Goal: Information Seeking & Learning: Learn about a topic

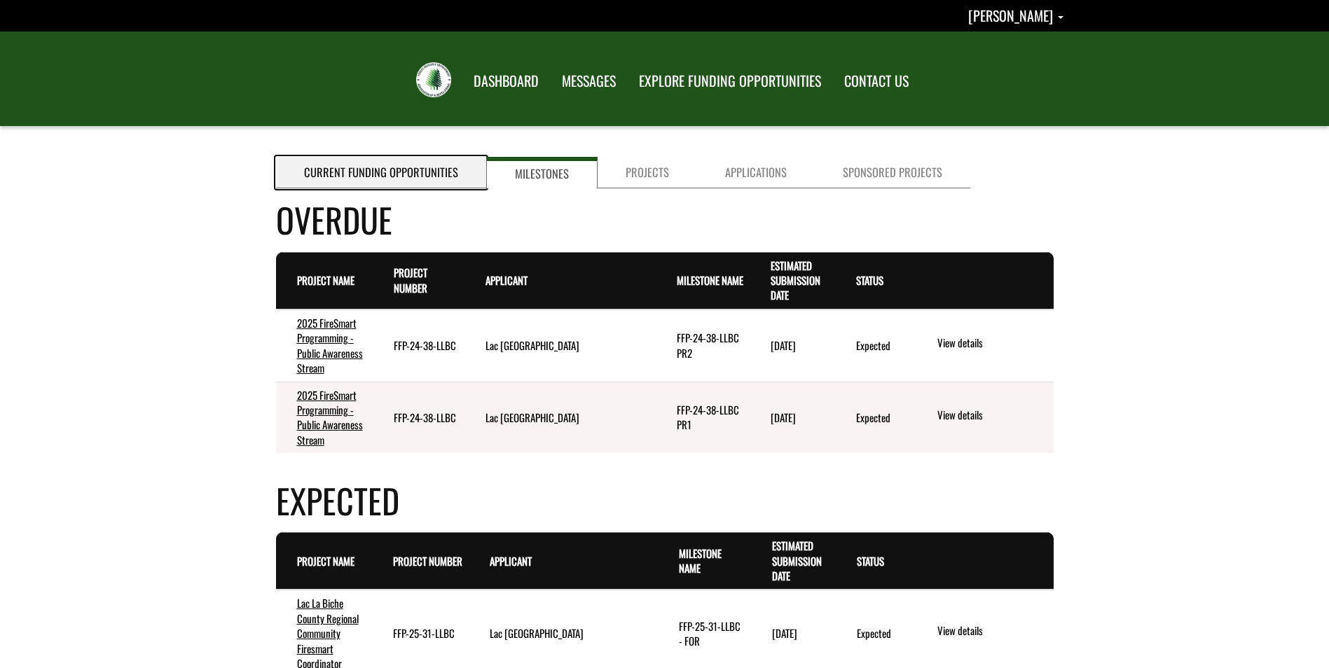
click at [425, 166] on link "Current Funding Opportunities" at bounding box center [381, 173] width 210 height 32
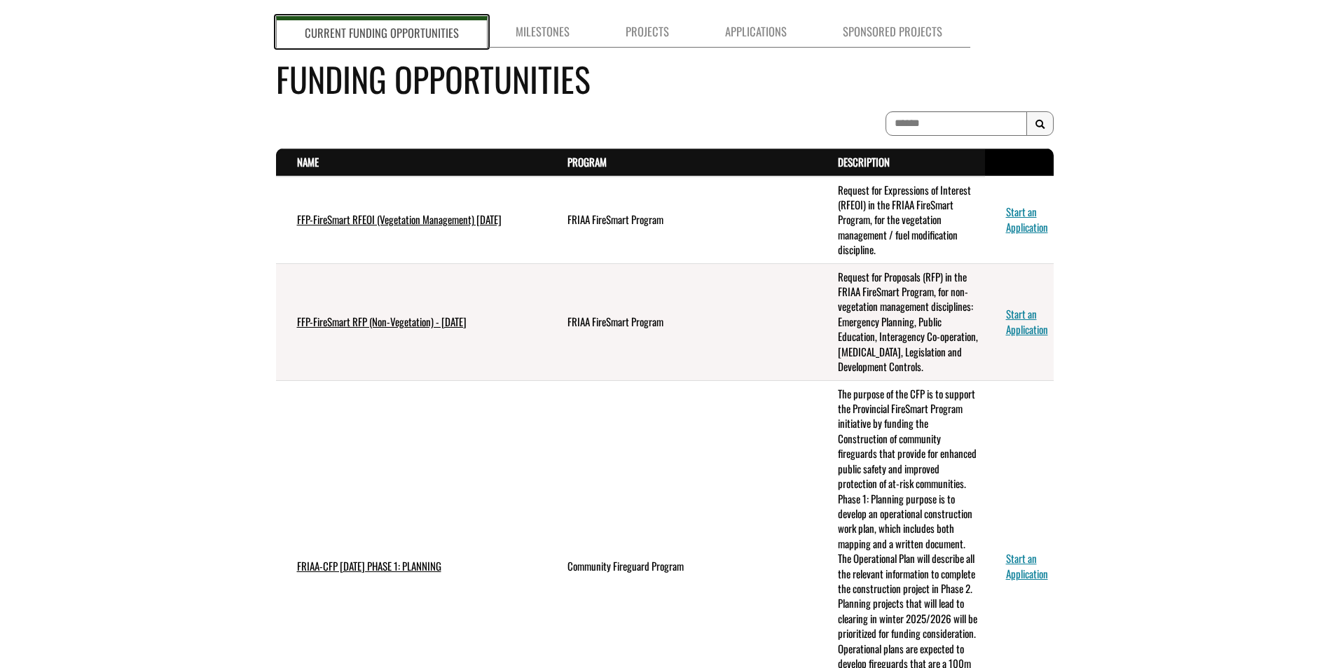
scroll to position [140, 0]
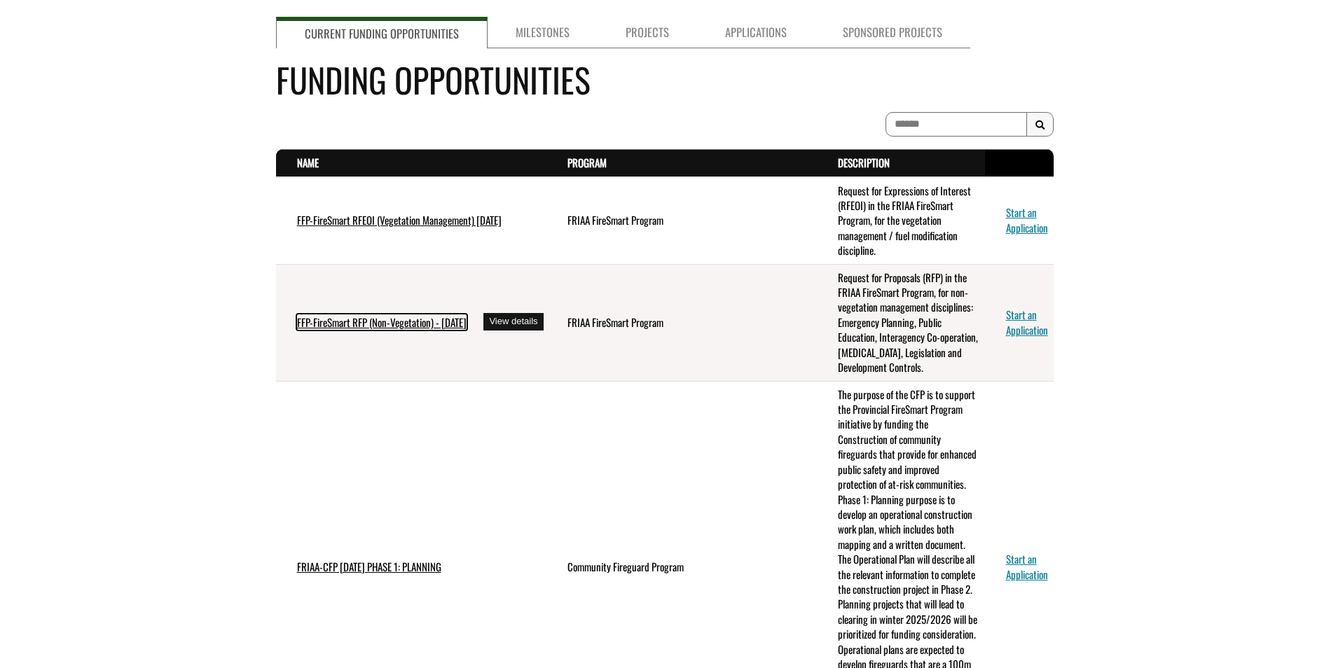
click at [441, 323] on link "FFP-FireSmart RFP (Non-Vegetation) - [DATE]" at bounding box center [382, 322] width 170 height 15
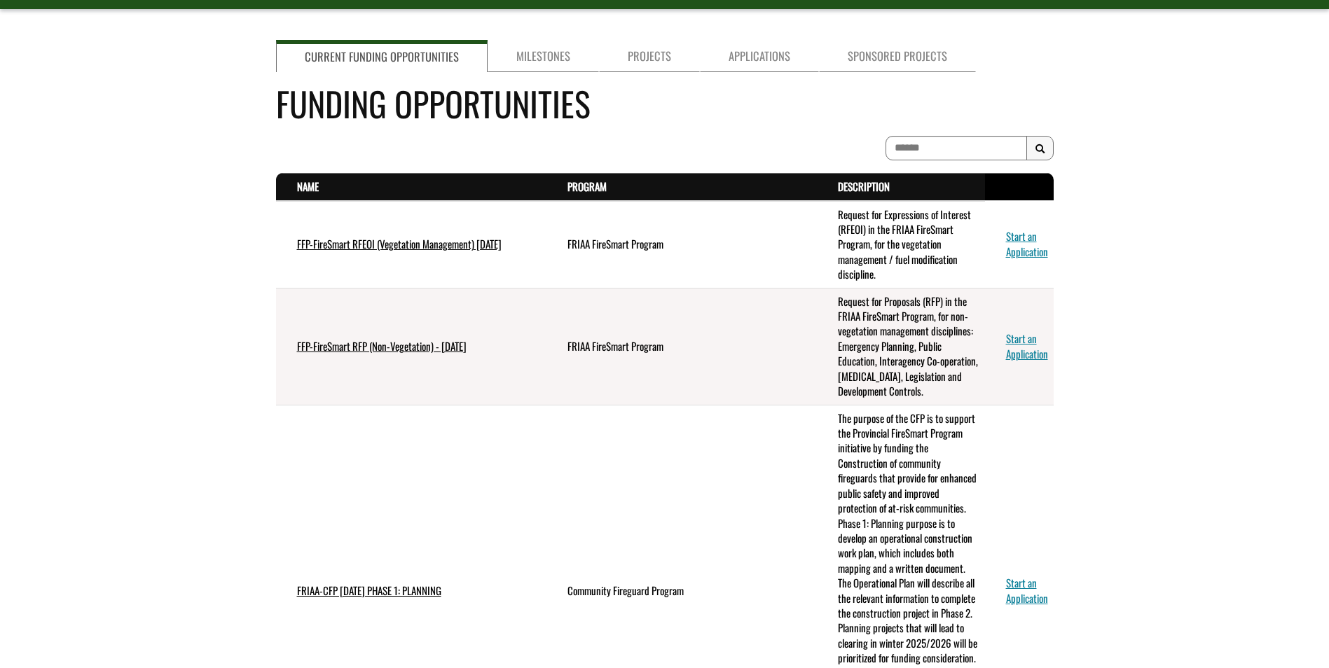
scroll to position [106, 0]
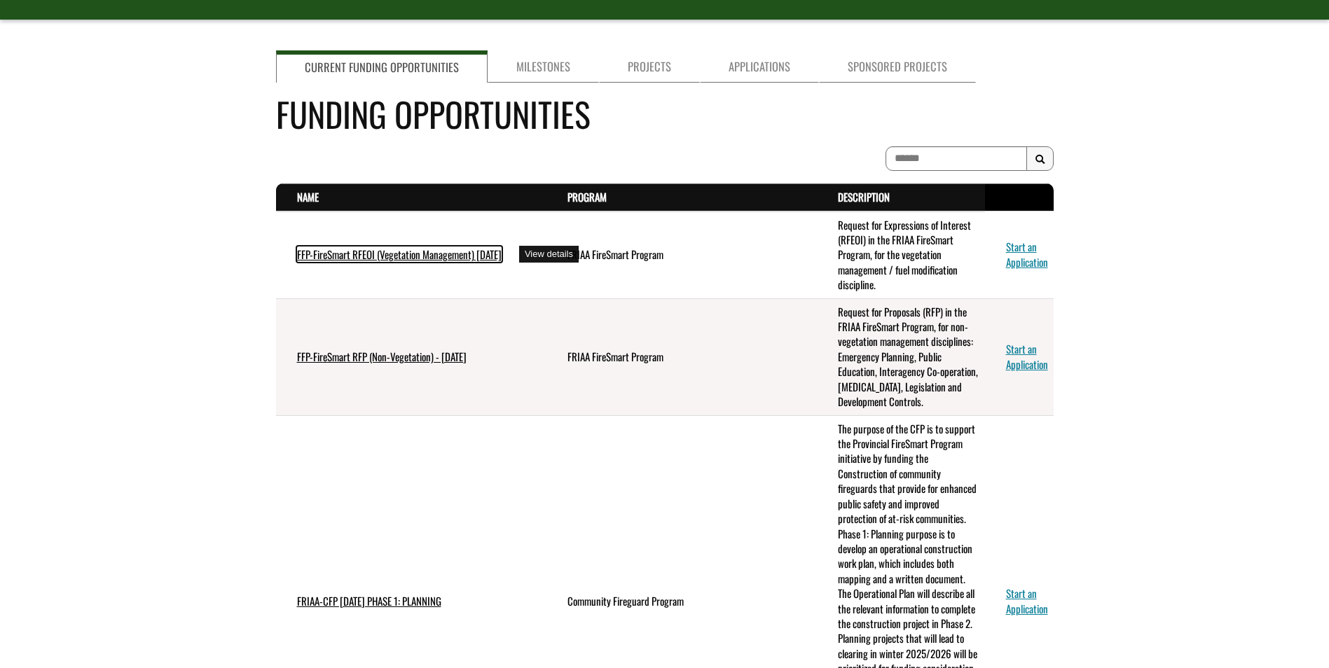
click at [419, 254] on link "FFP-FireSmart RFEOI (Vegetation Management) [DATE]" at bounding box center [399, 254] width 205 height 15
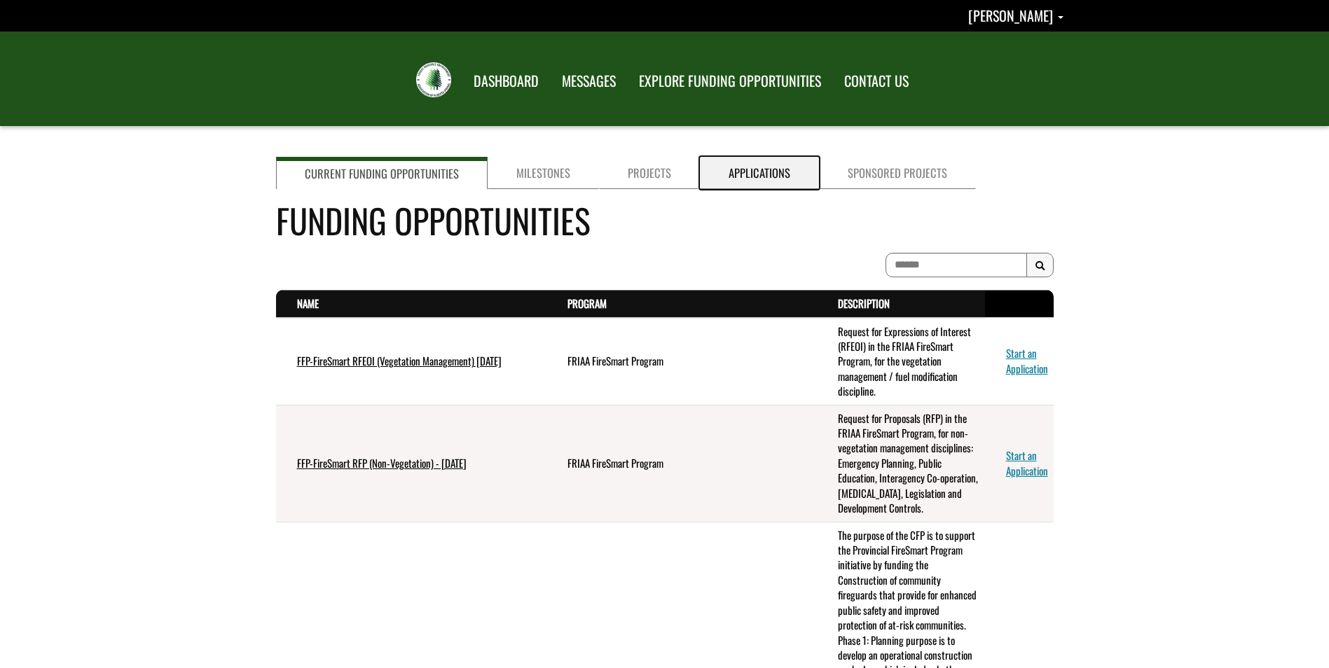
click at [745, 173] on link "Applications" at bounding box center [759, 173] width 119 height 32
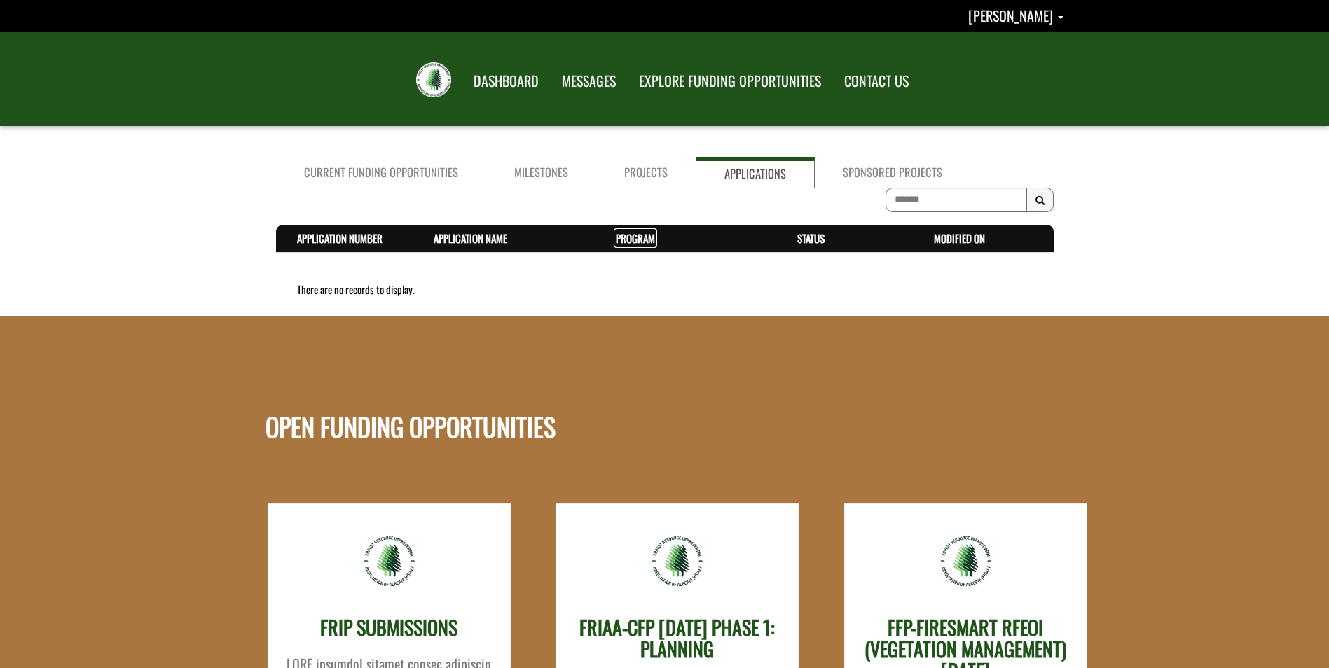
click at [645, 237] on link "Program . sort descending" at bounding box center [635, 237] width 39 height 15
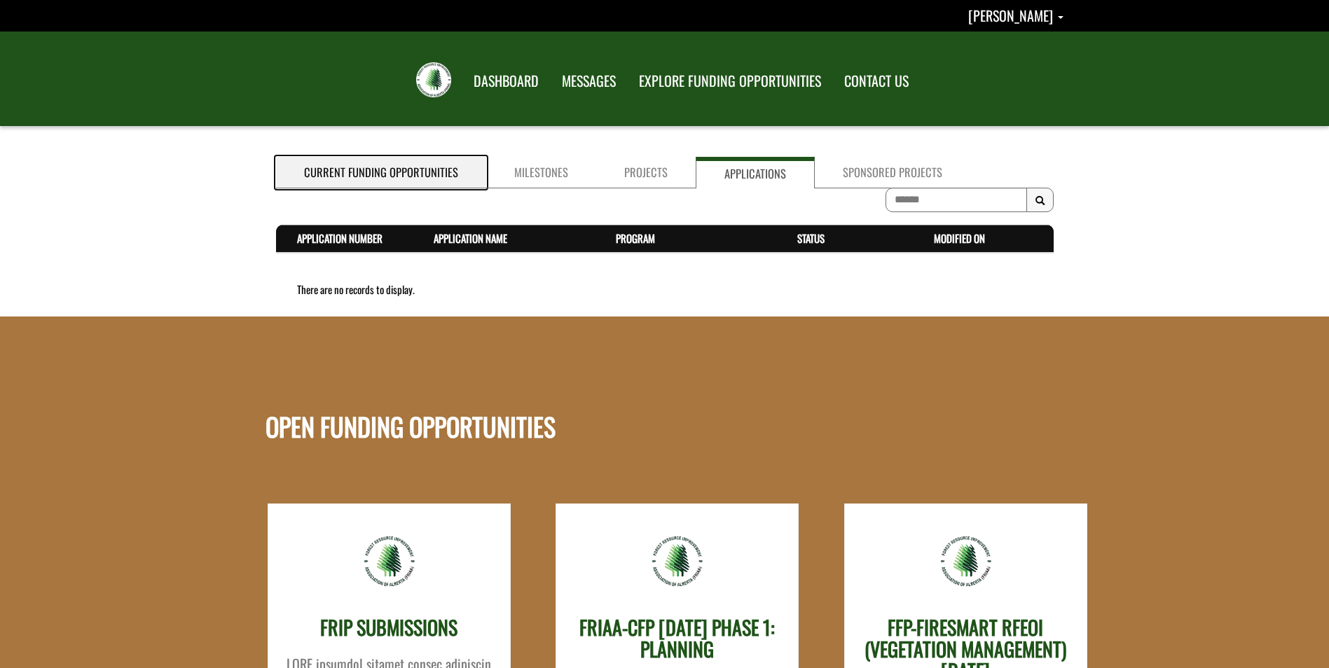
click at [409, 175] on link "Current Funding Opportunities" at bounding box center [381, 173] width 210 height 32
